Goal: Task Accomplishment & Management: Use online tool/utility

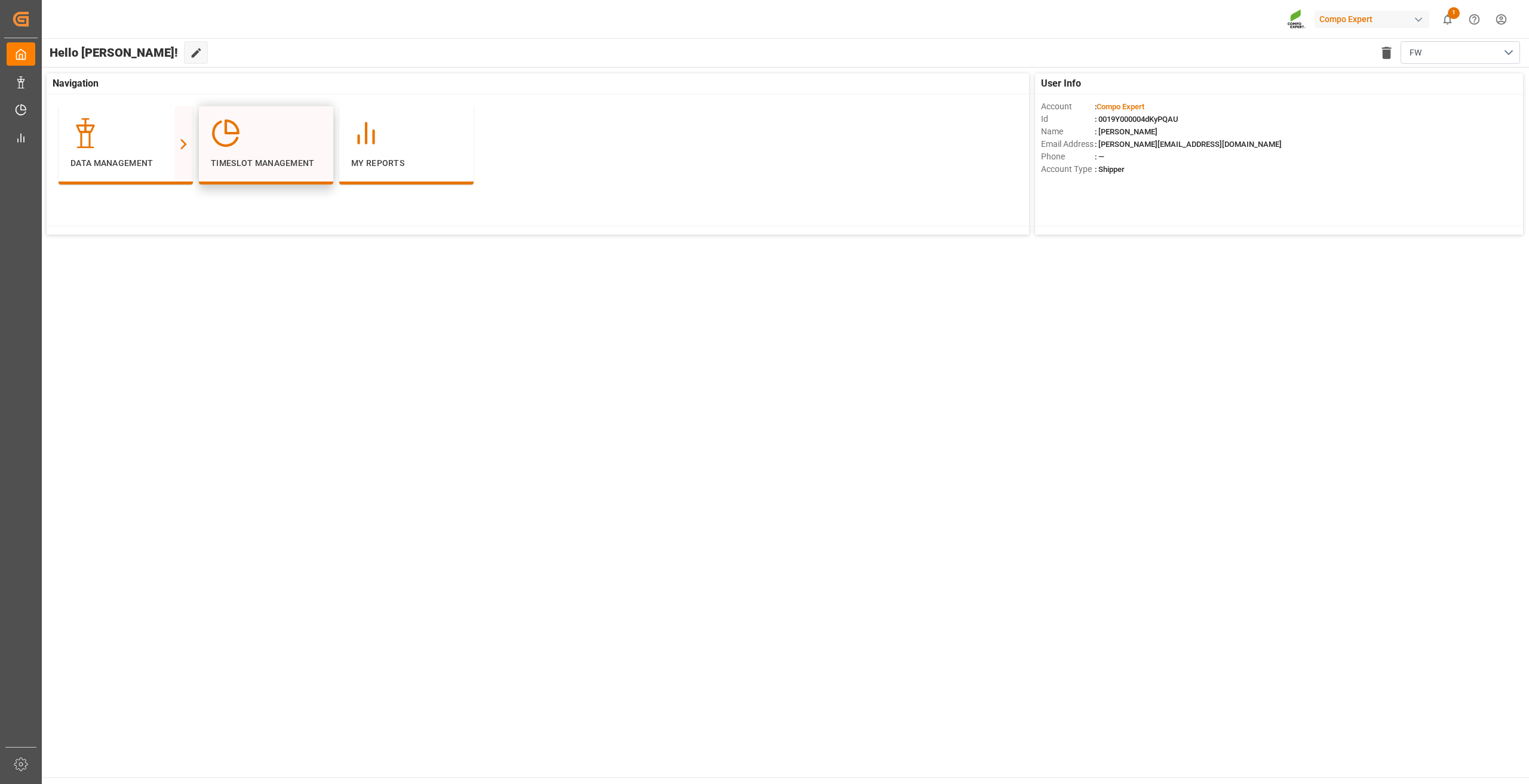
click at [245, 155] on div "Timeslot Management" at bounding box center [266, 144] width 111 height 52
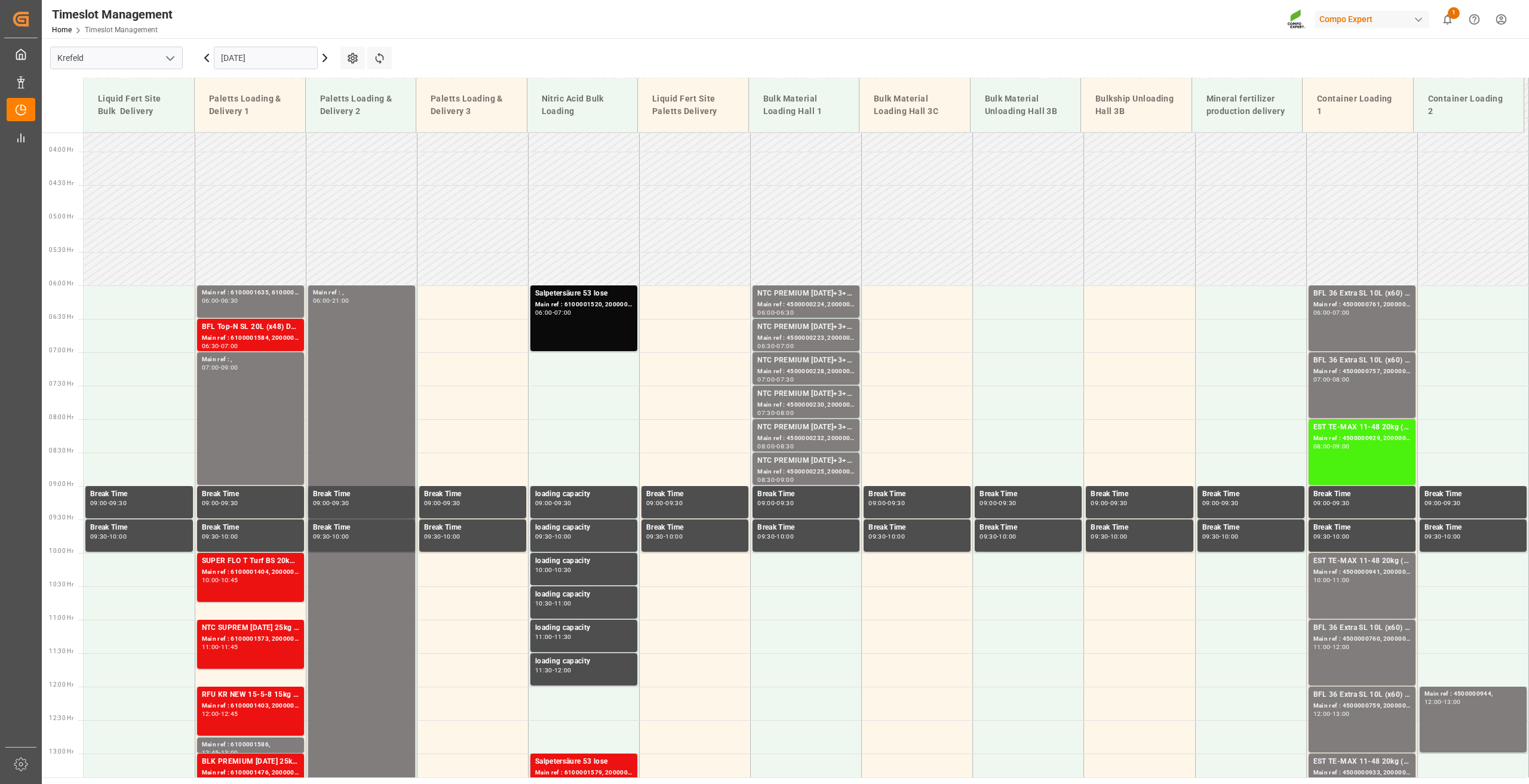
scroll to position [189, 0]
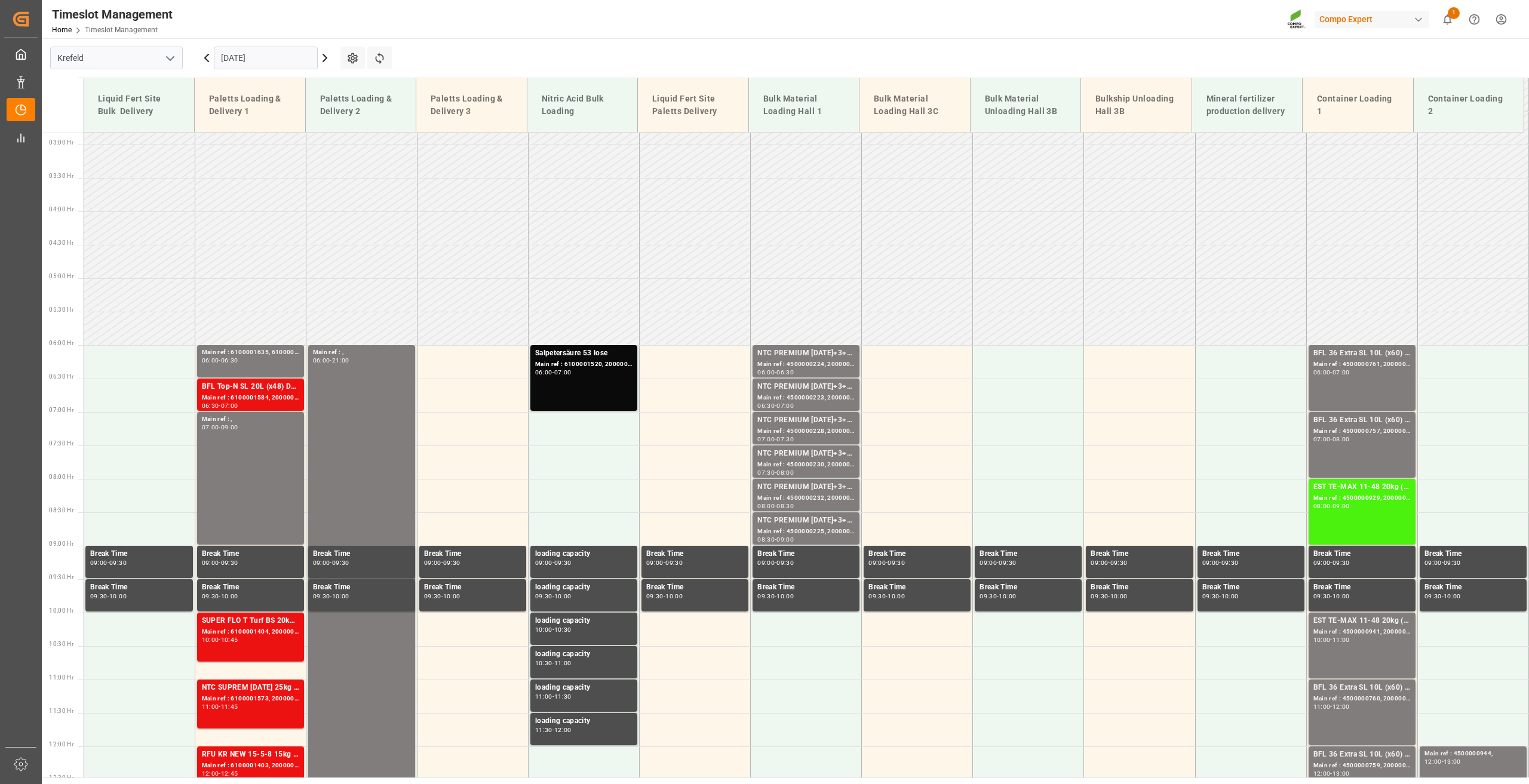
click at [265, 60] on input "[DATE]" at bounding box center [265, 58] width 104 height 23
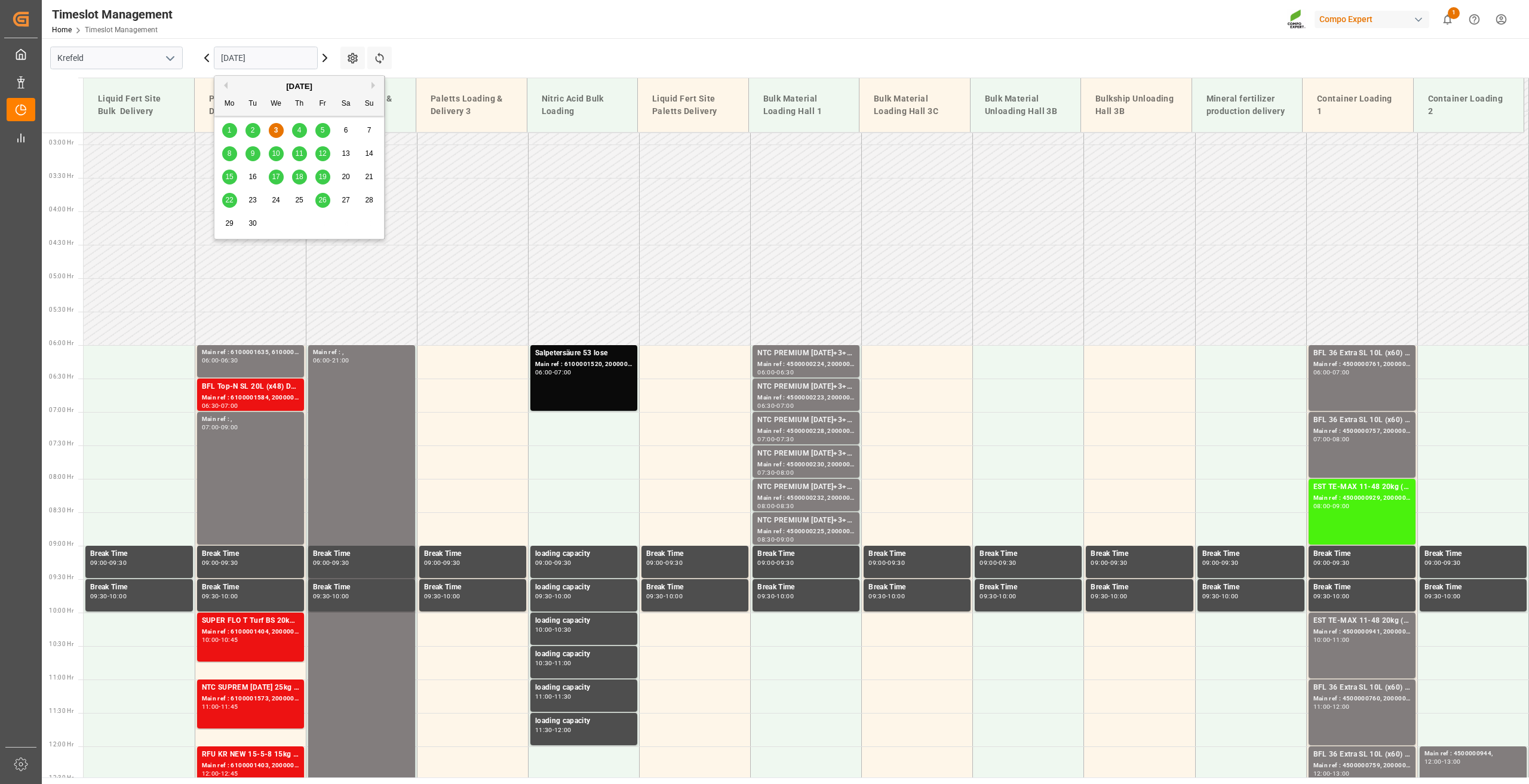
click at [274, 151] on span "10" at bounding box center [275, 153] width 8 height 8
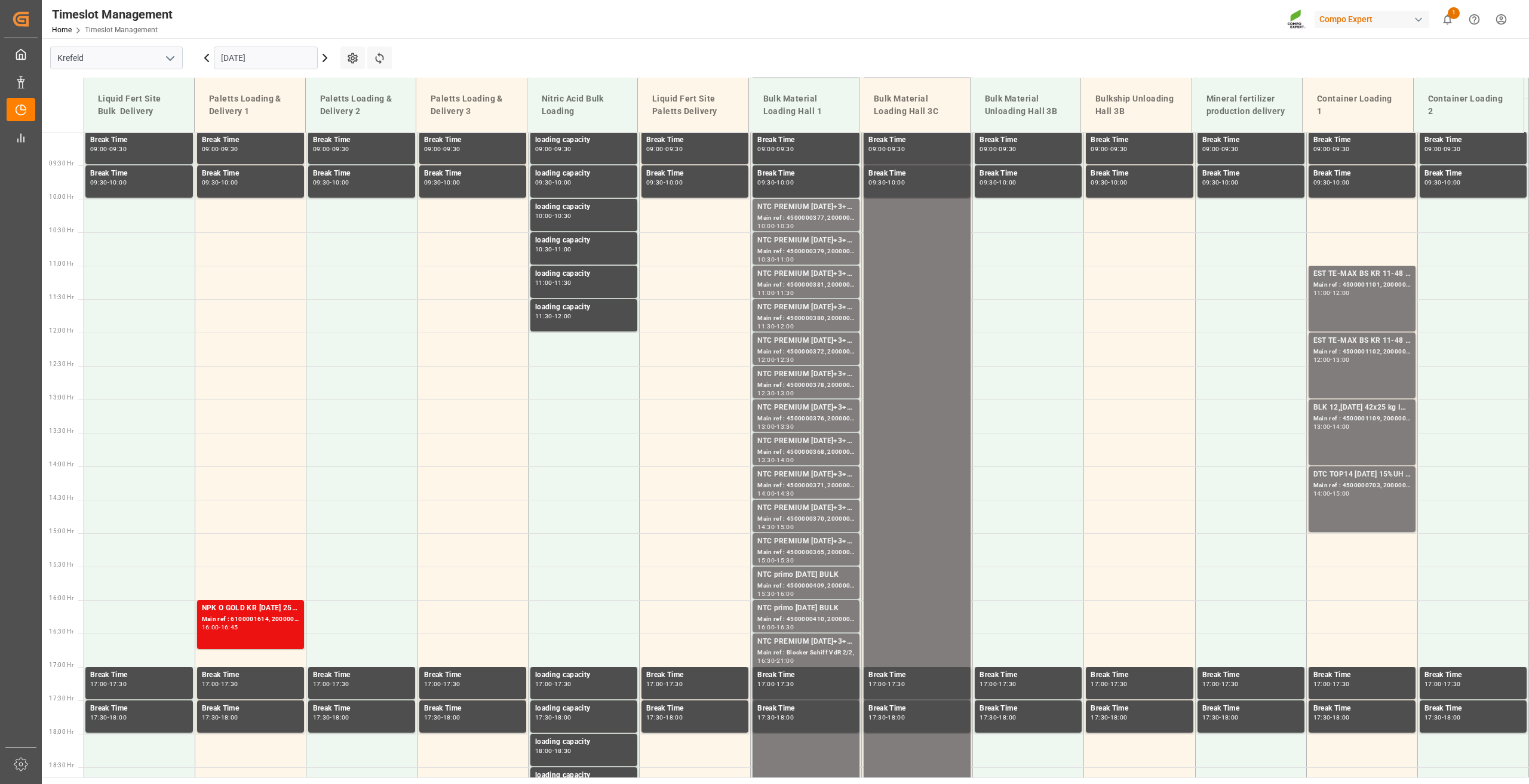
scroll to position [606, 0]
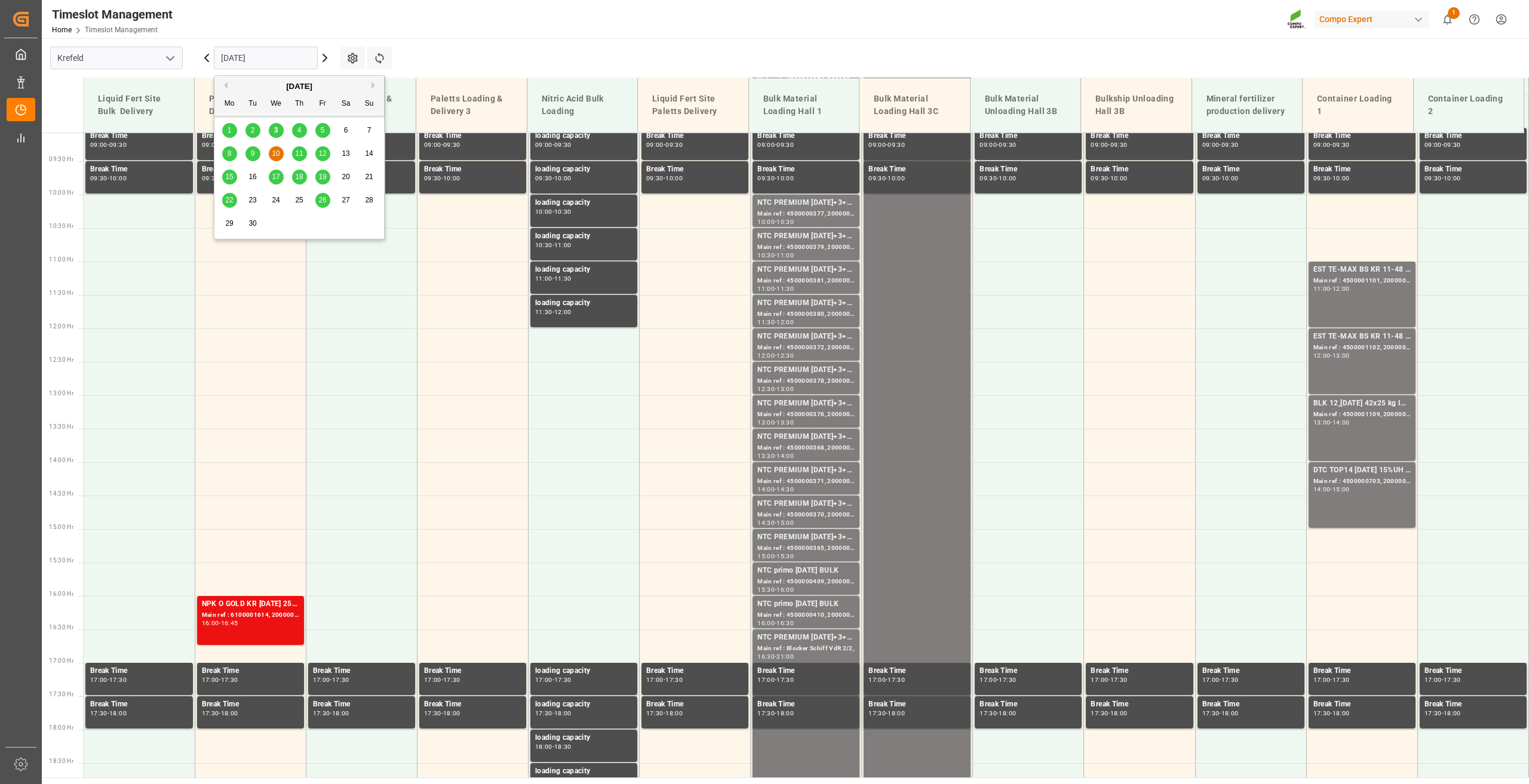
click at [249, 62] on input "[DATE]" at bounding box center [265, 58] width 104 height 23
click at [251, 150] on span "9" at bounding box center [253, 153] width 4 height 8
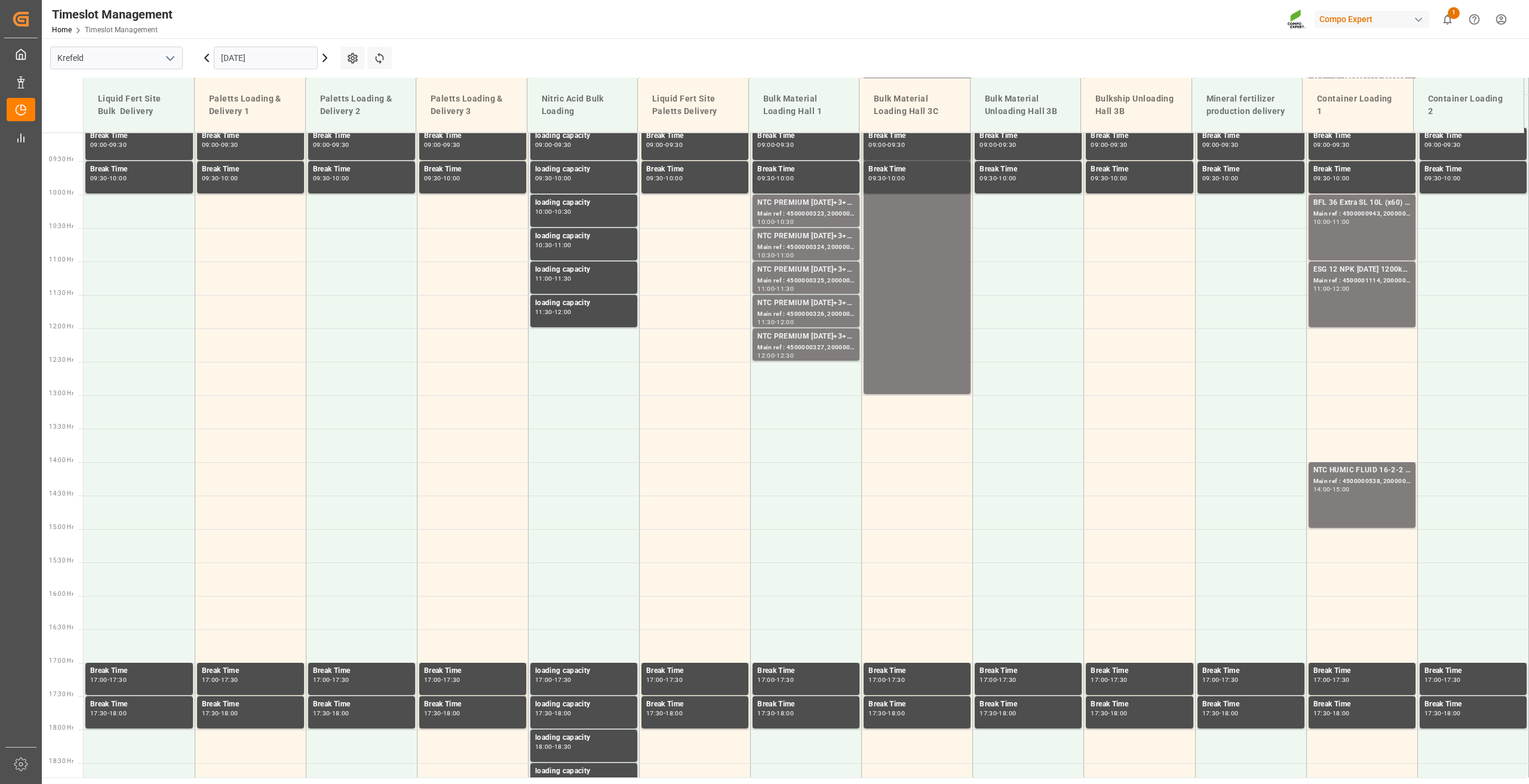
click at [325, 61] on icon at bounding box center [325, 58] width 15 height 15
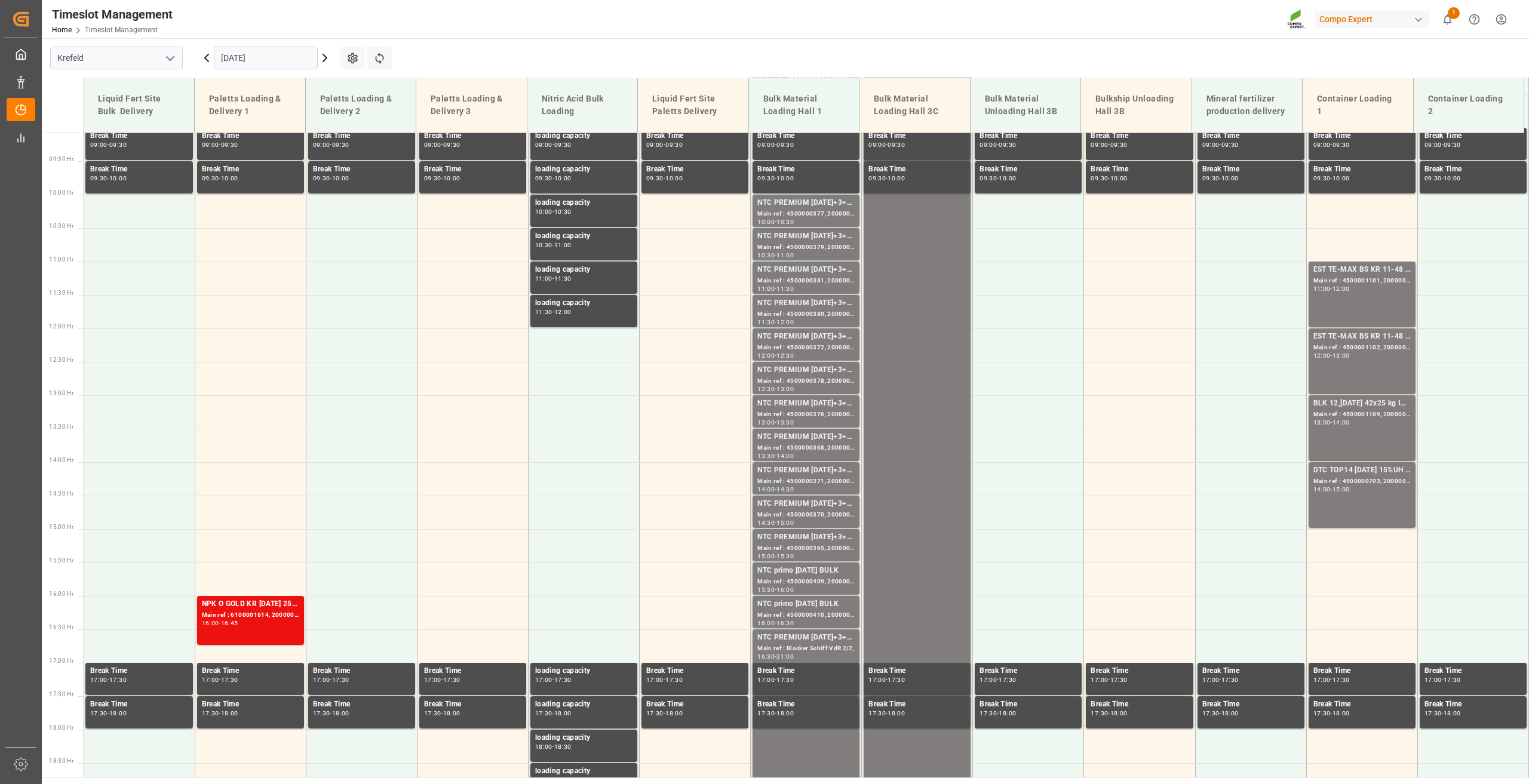
scroll to position [845, 0]
